Goal: Transaction & Acquisition: Subscribe to service/newsletter

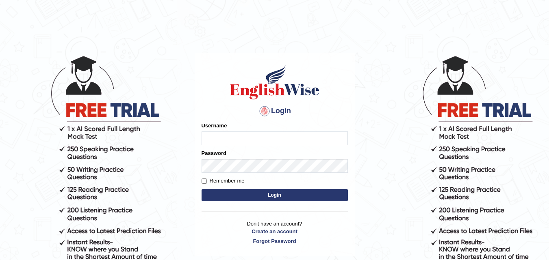
type input "VanessaF"
click at [247, 143] on input "VanessaF" at bounding box center [274, 139] width 146 height 14
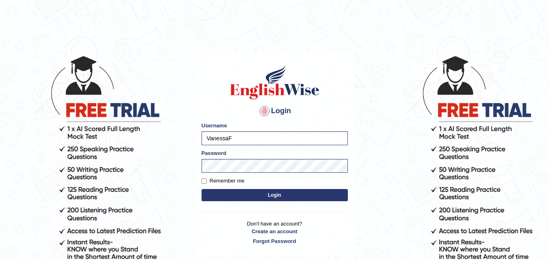
click at [216, 196] on button "Login" at bounding box center [274, 195] width 146 height 12
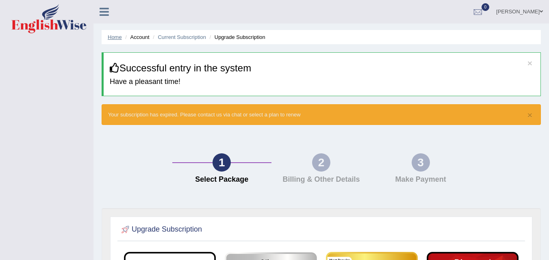
click at [115, 37] on link "Home" at bounding box center [115, 37] width 14 height 6
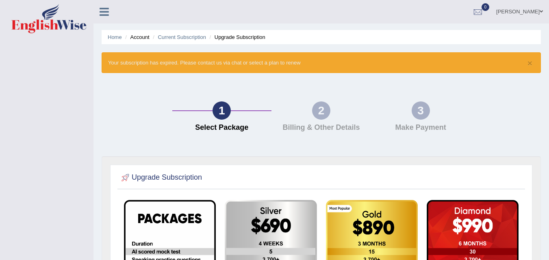
click at [102, 15] on icon at bounding box center [104, 11] width 9 height 11
